Goal: Information Seeking & Learning: Learn about a topic

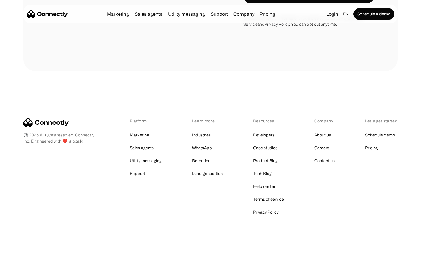
scroll to position [1900, 0]
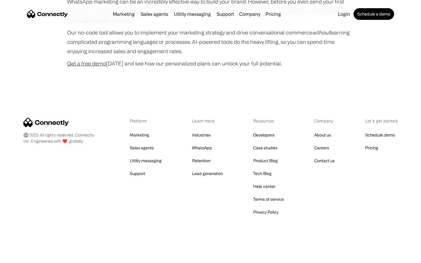
scroll to position [1585, 0]
